Goal: Navigation & Orientation: Find specific page/section

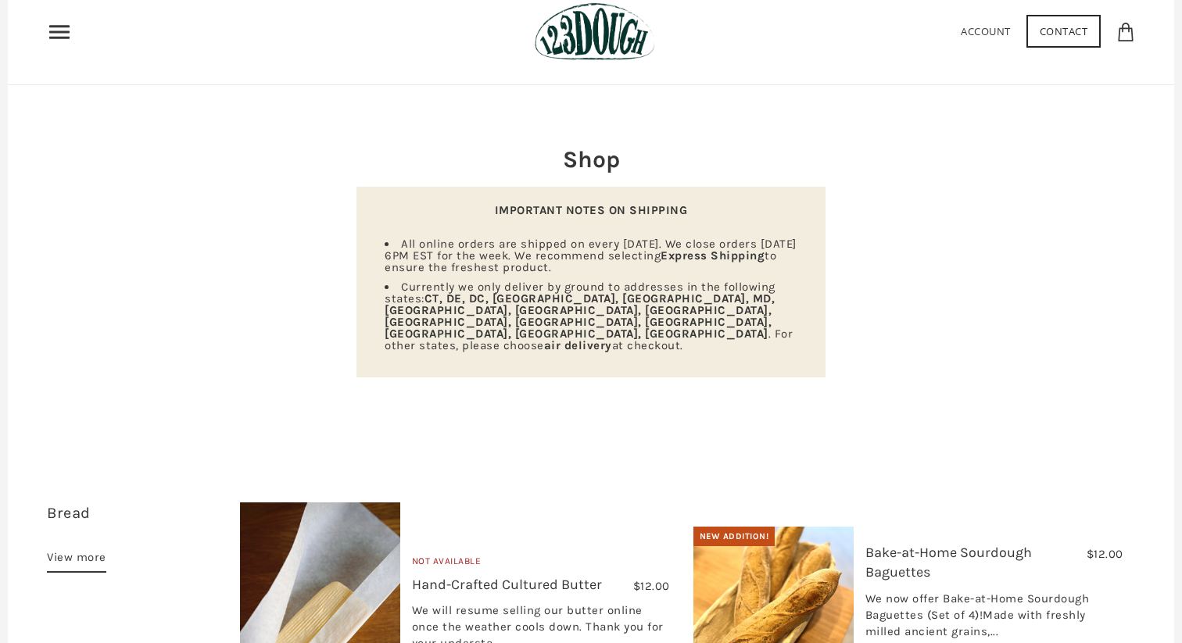
scroll to position [65, 0]
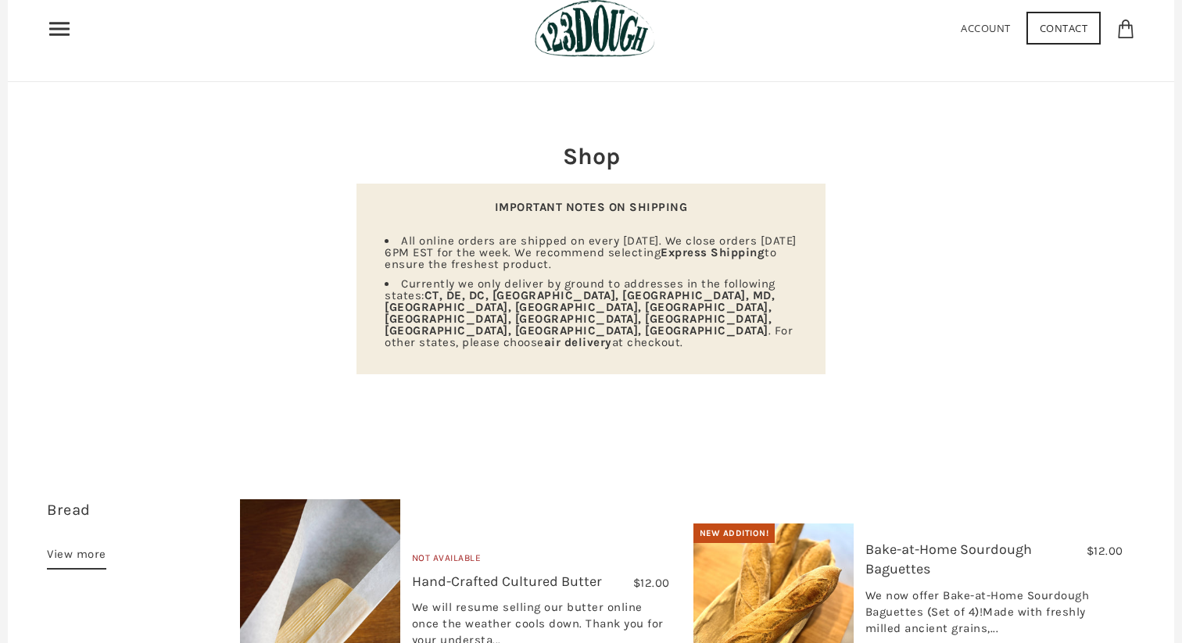
click at [63, 34] on use "Primary" at bounding box center [59, 28] width 20 height 13
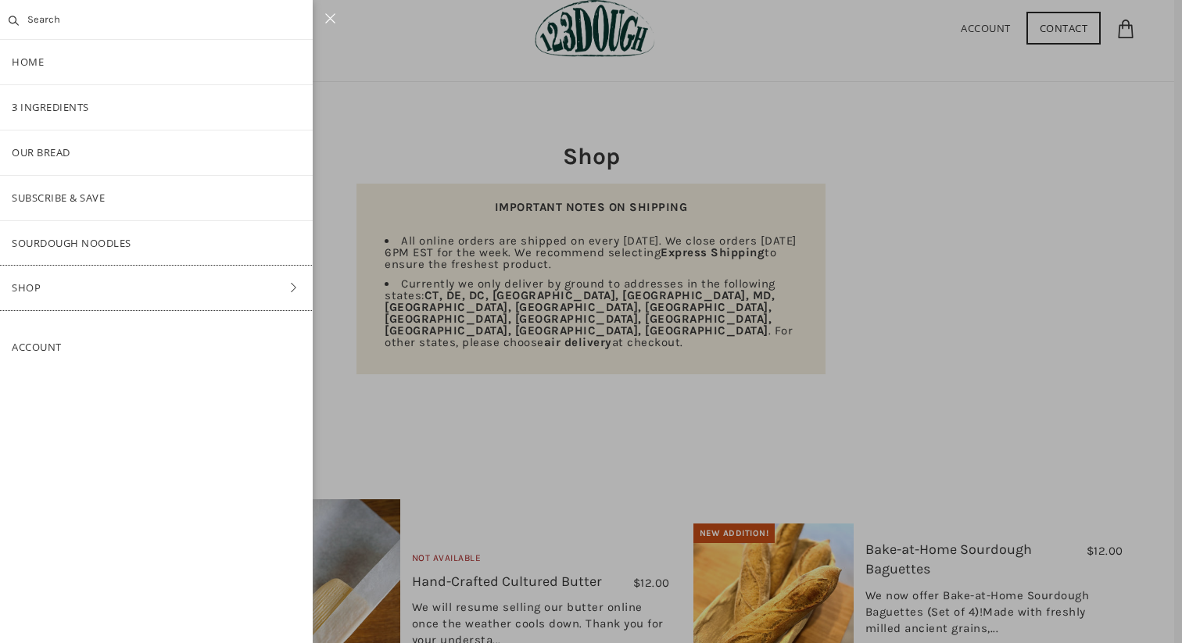
click at [55, 296] on link "Shop" at bounding box center [156, 288] width 313 height 45
click at [110, 238] on link "Pantry" at bounding box center [156, 243] width 313 height 45
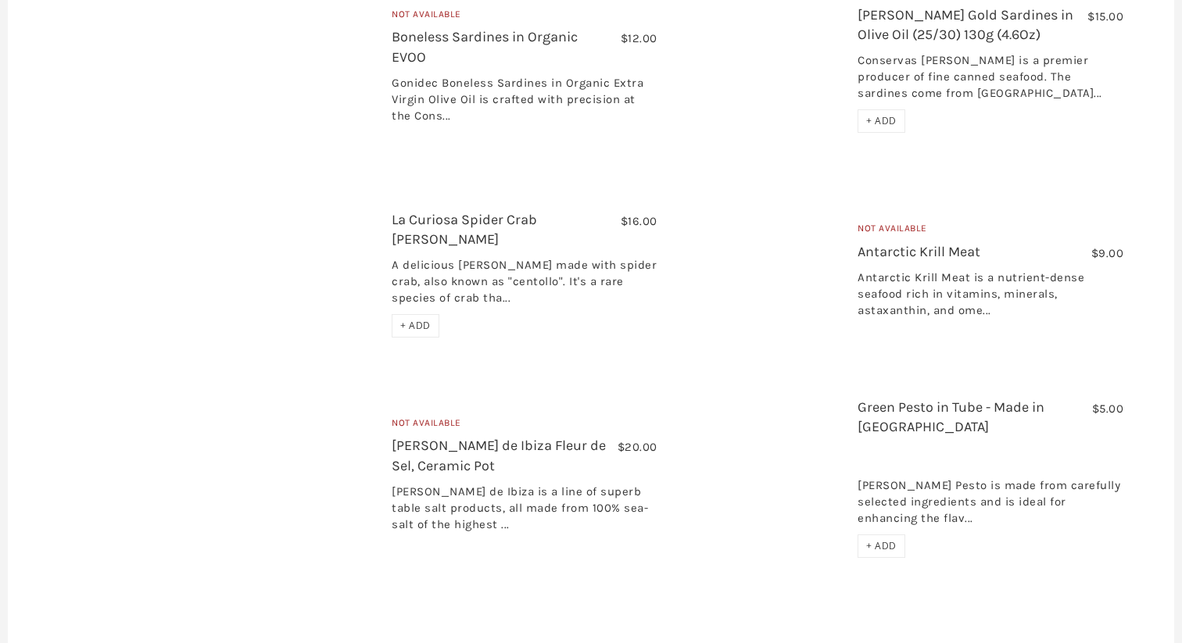
scroll to position [2653, 0]
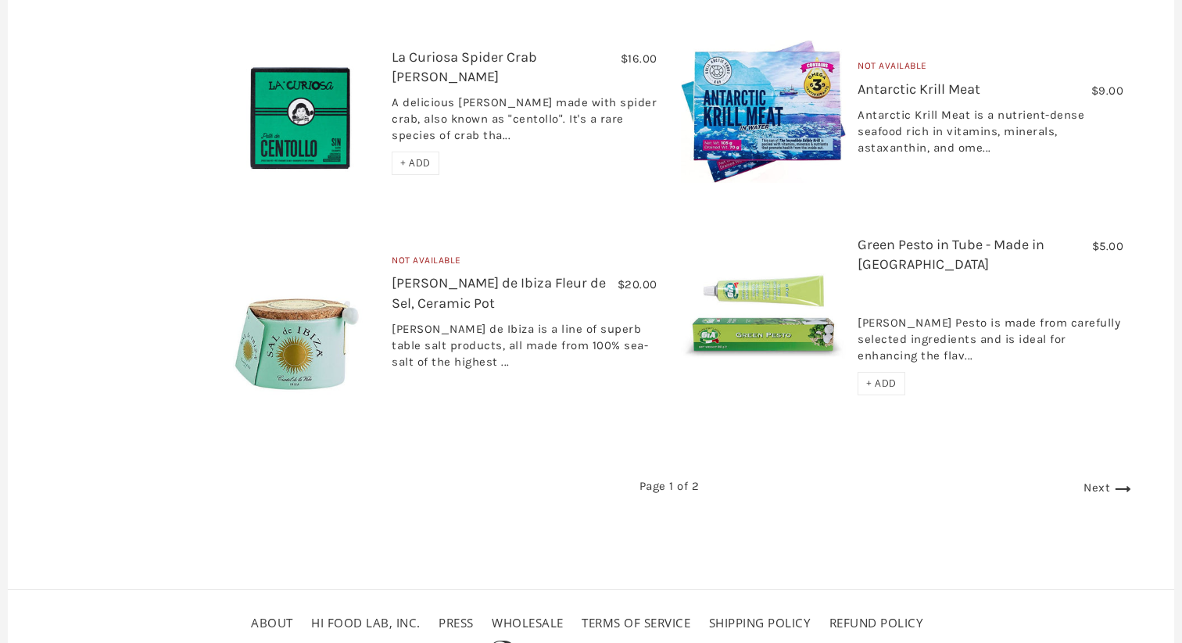
click at [1093, 481] on link "Next" at bounding box center [1109, 488] width 52 height 14
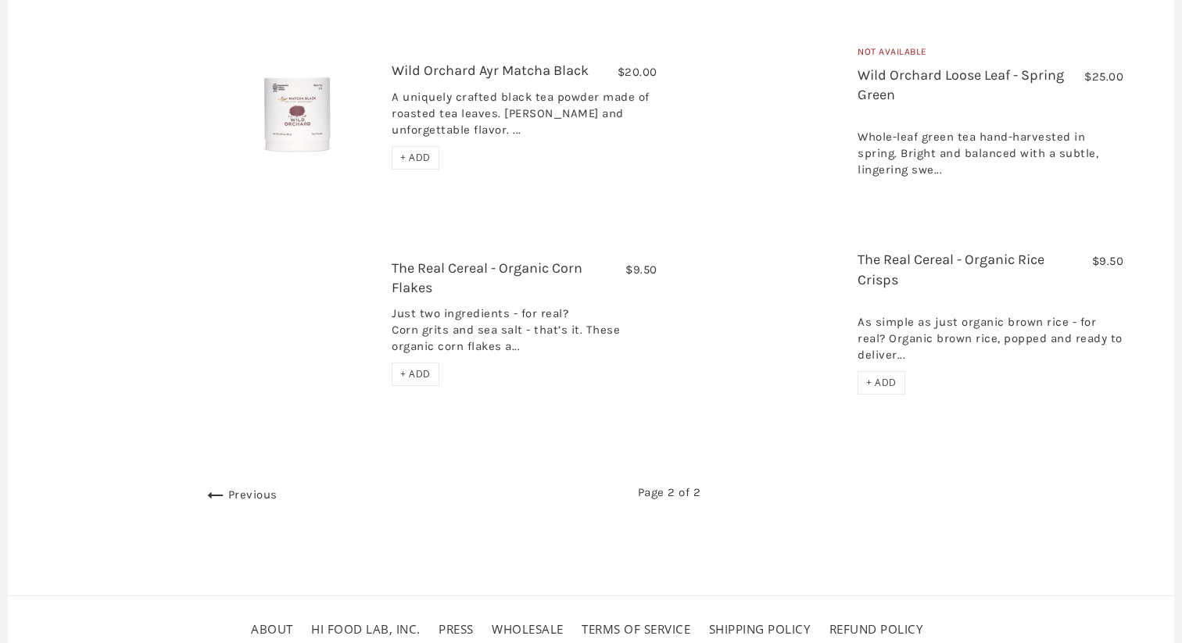
scroll to position [733, 0]
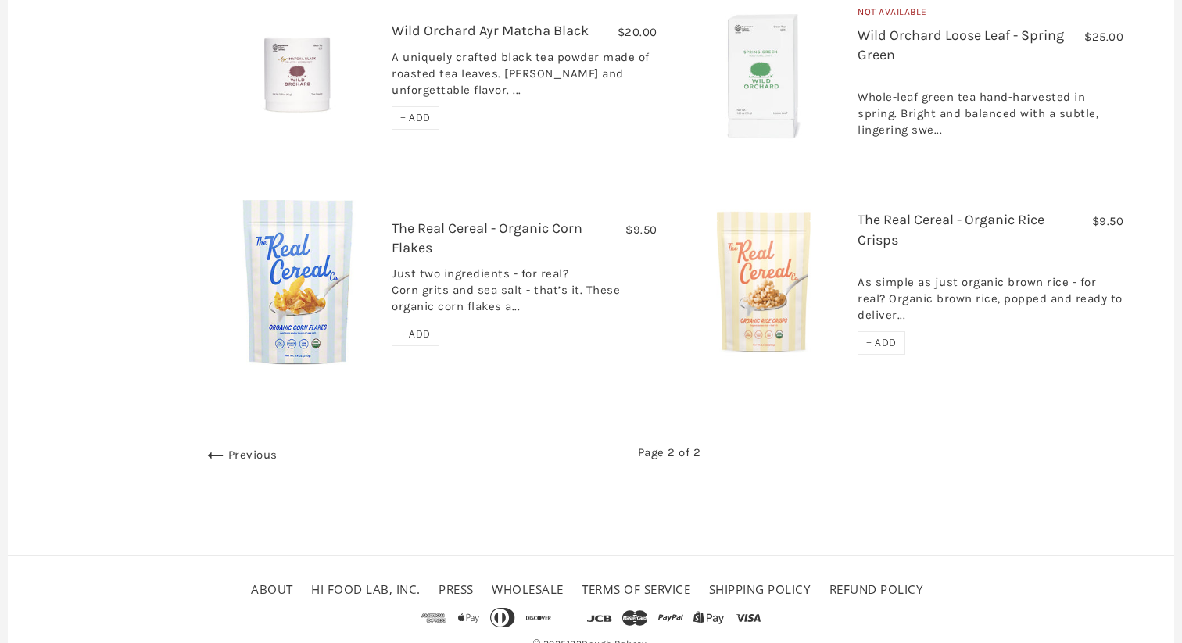
click at [236, 448] on link "Previous" at bounding box center [240, 455] width 74 height 14
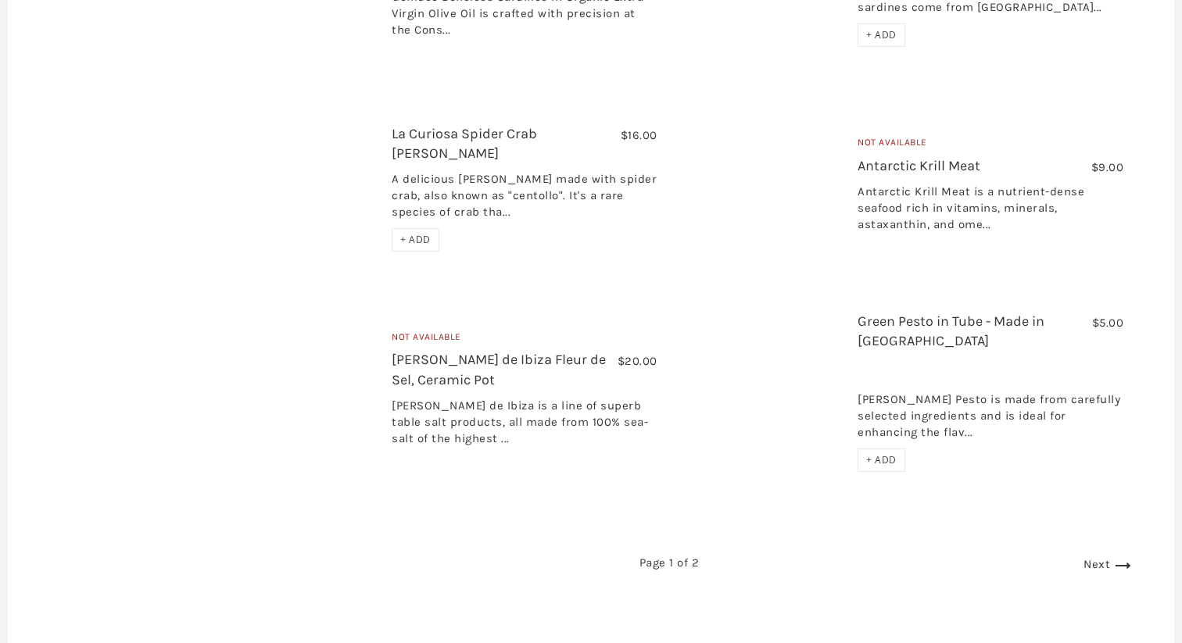
scroll to position [2582, 0]
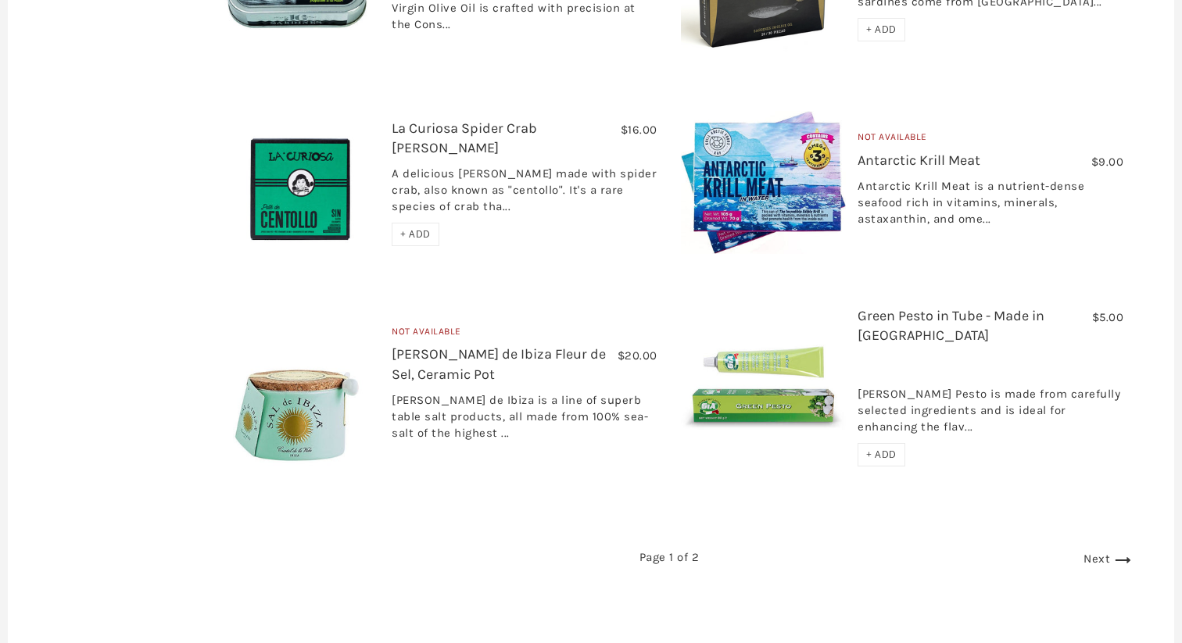
click at [1098, 552] on link "Next" at bounding box center [1109, 559] width 52 height 14
